Goal: Information Seeking & Learning: Find specific fact

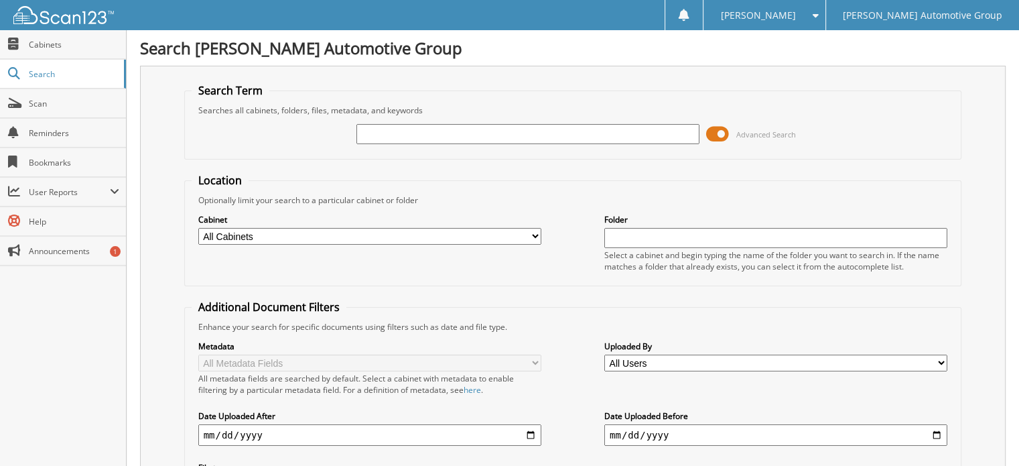
drag, startPoint x: 0, startPoint y: 0, endPoint x: 484, endPoint y: 131, distance: 501.4
click at [484, 131] on input "text" at bounding box center [528, 134] width 343 height 20
type input "1148211"
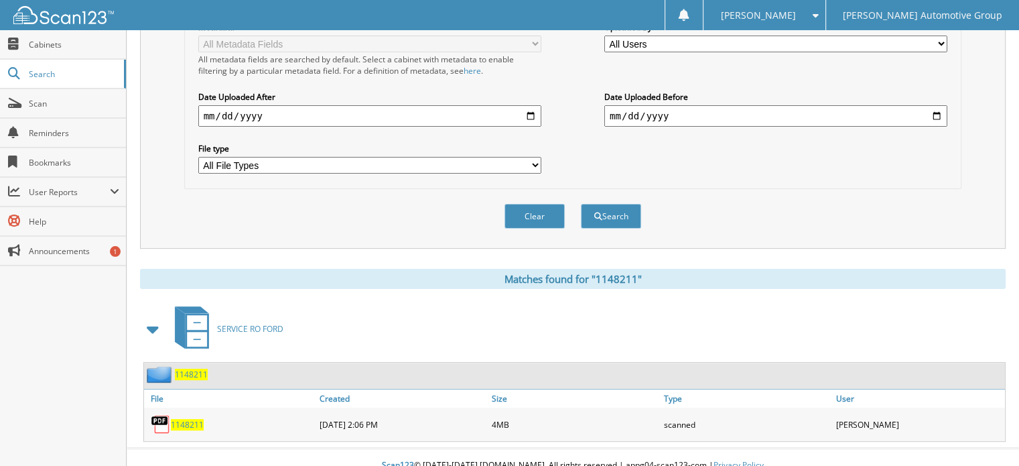
scroll to position [321, 0]
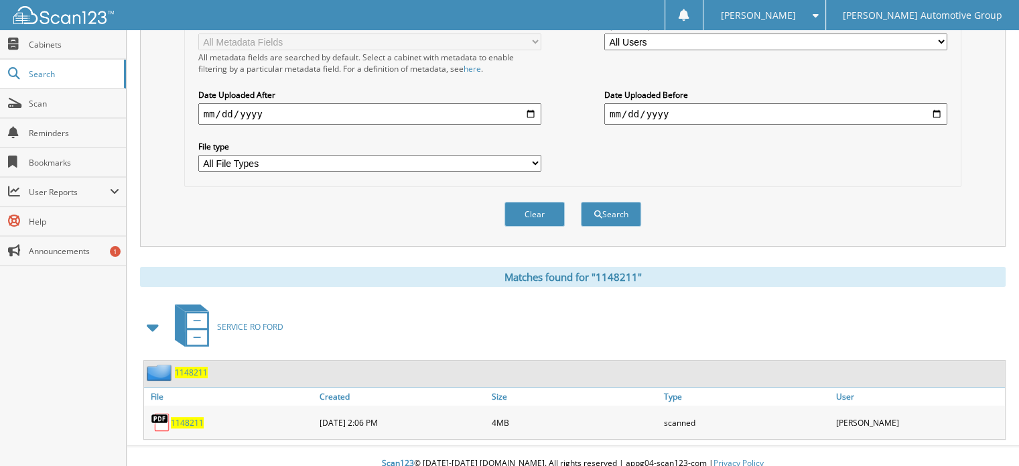
click at [190, 417] on span "1148211" at bounding box center [187, 422] width 33 height 11
